Goal: Transaction & Acquisition: Purchase product/service

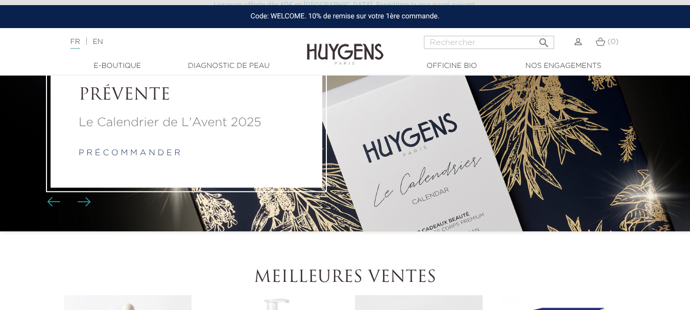
scroll to position [96, 0]
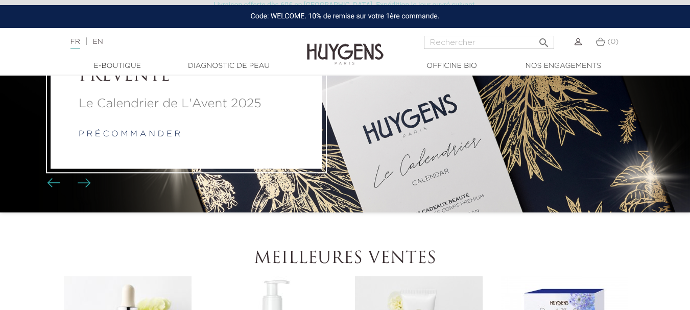
click at [144, 135] on link "p r é c o m m a n d e r" at bounding box center [130, 134] width 102 height 8
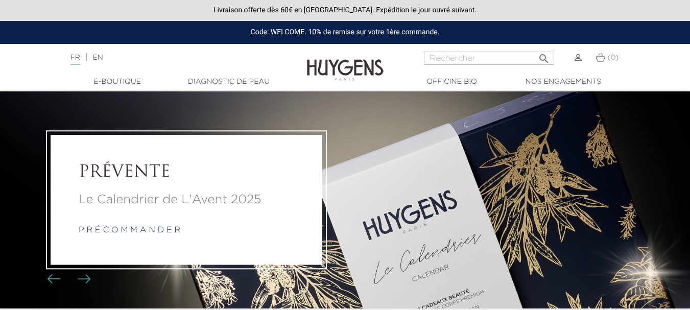
scroll to position [96, 0]
